Goal: Information Seeking & Learning: Learn about a topic

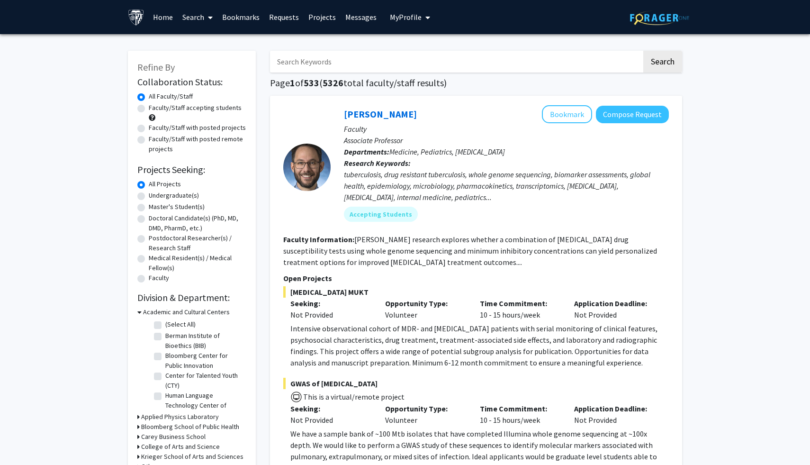
click at [369, 56] on input "Search Keywords" at bounding box center [456, 62] width 372 height 22
type input "mental health"
click at [643, 51] on button "Search" at bounding box center [662, 62] width 39 height 22
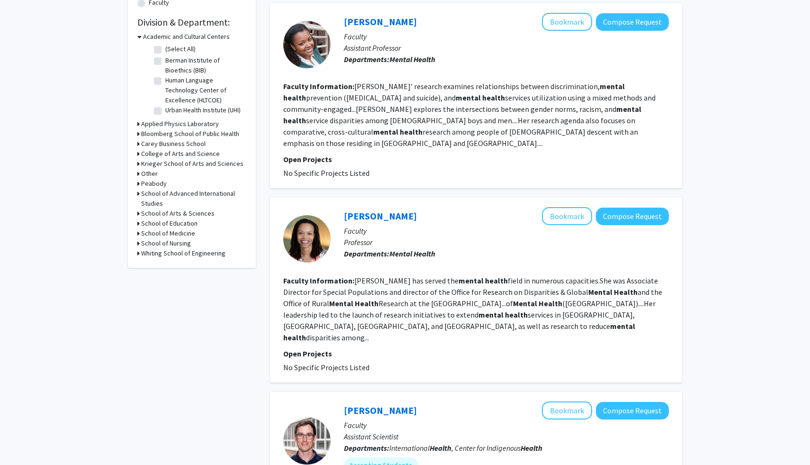
scroll to position [26, 0]
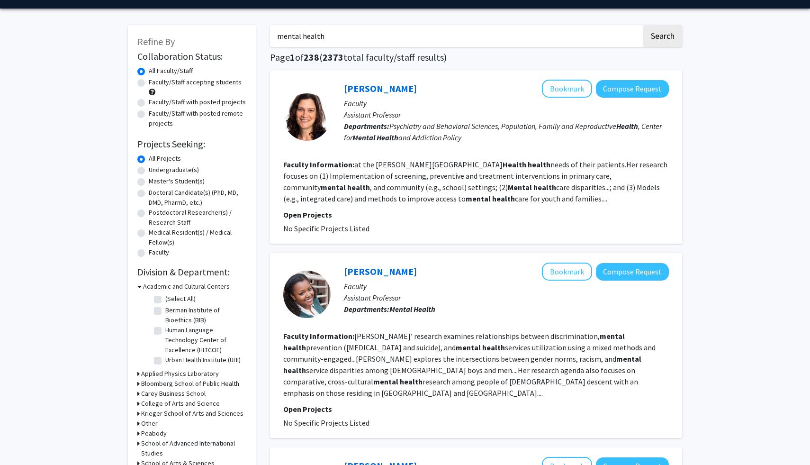
click at [149, 181] on label "Master's Student(s)" at bounding box center [177, 181] width 56 height 10
click at [149, 181] on input "Master's Student(s)" at bounding box center [152, 179] width 6 height 6
radio input "true"
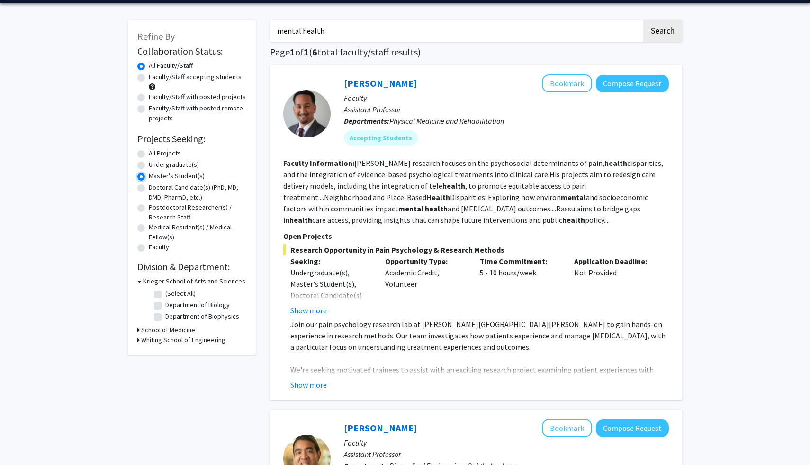
scroll to position [32, 0]
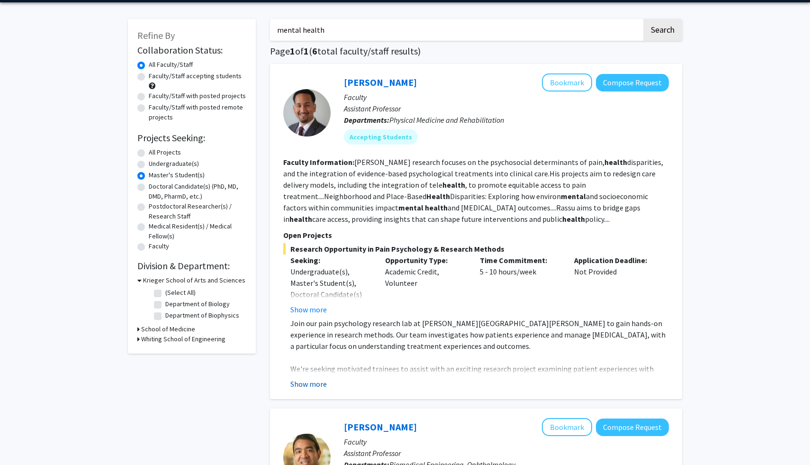
click at [306, 386] on button "Show more" at bounding box center [308, 383] width 36 height 11
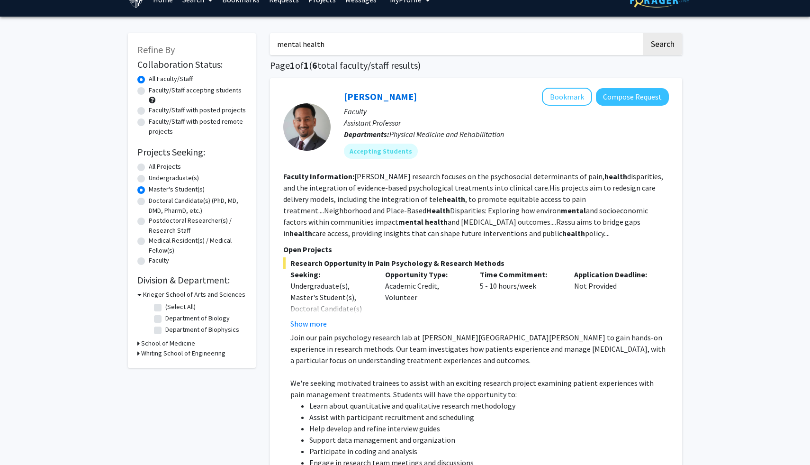
scroll to position [18, 0]
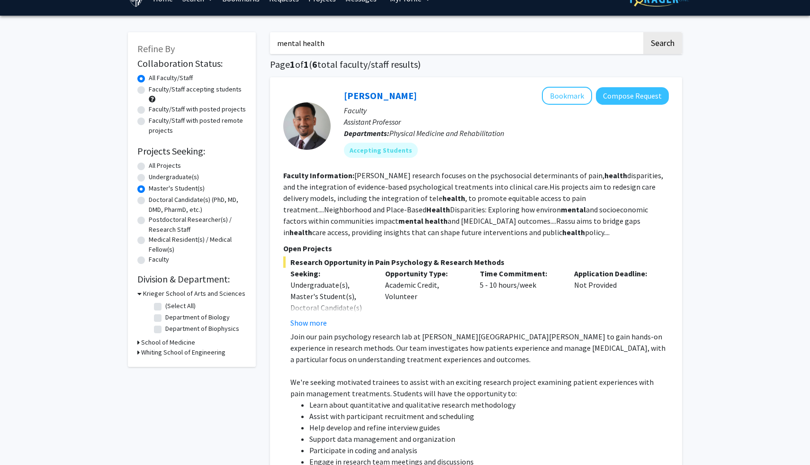
click at [149, 89] on label "Faculty/Staff accepting students" at bounding box center [195, 89] width 93 height 10
click at [149, 89] on input "Faculty/Staff accepting students" at bounding box center [152, 87] width 6 height 6
radio input "true"
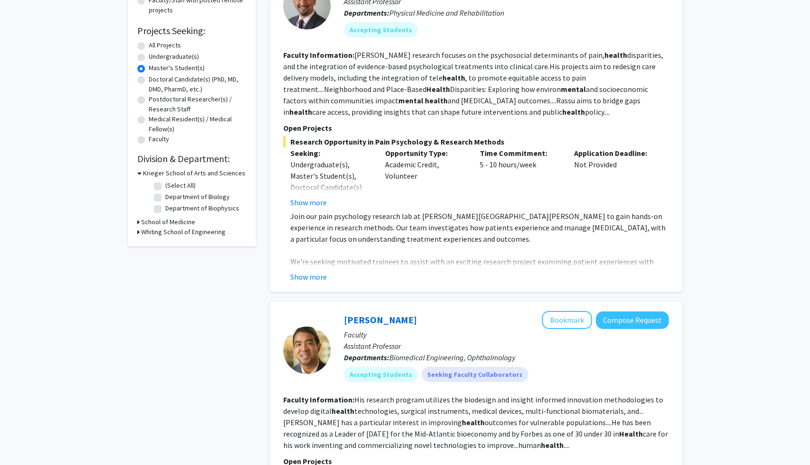
scroll to position [139, 0]
click at [293, 271] on button "Show more" at bounding box center [308, 275] width 36 height 11
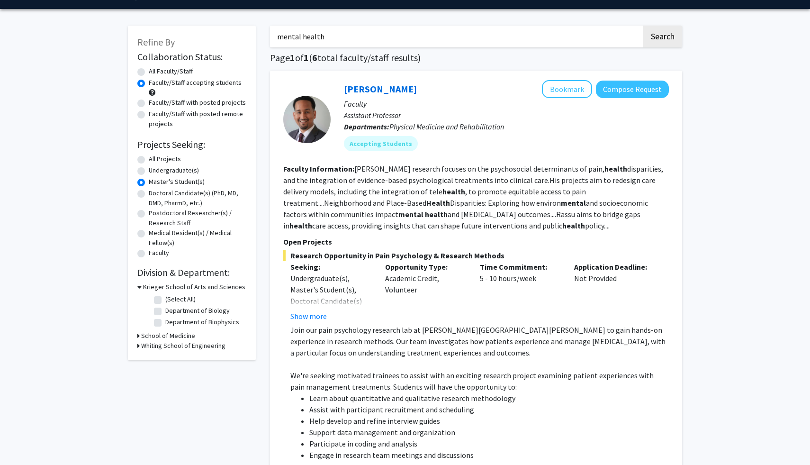
scroll to position [0, 0]
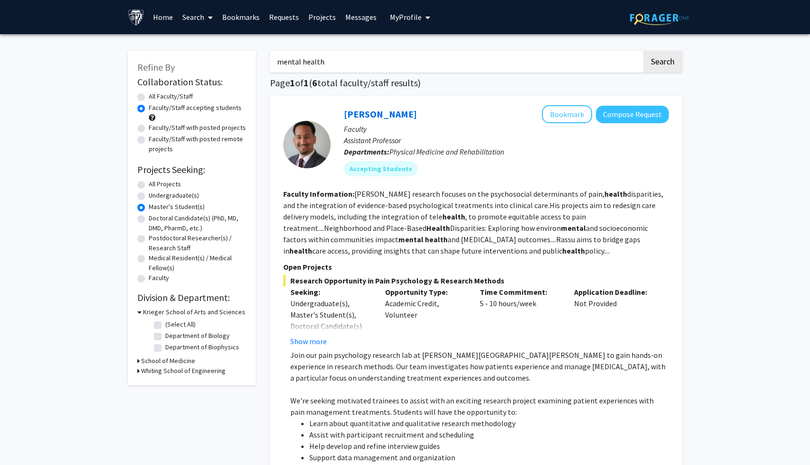
click at [312, 58] on input "mental health" at bounding box center [456, 62] width 372 height 22
type input "psychology"
click at [643, 51] on button "Search" at bounding box center [662, 62] width 39 height 22
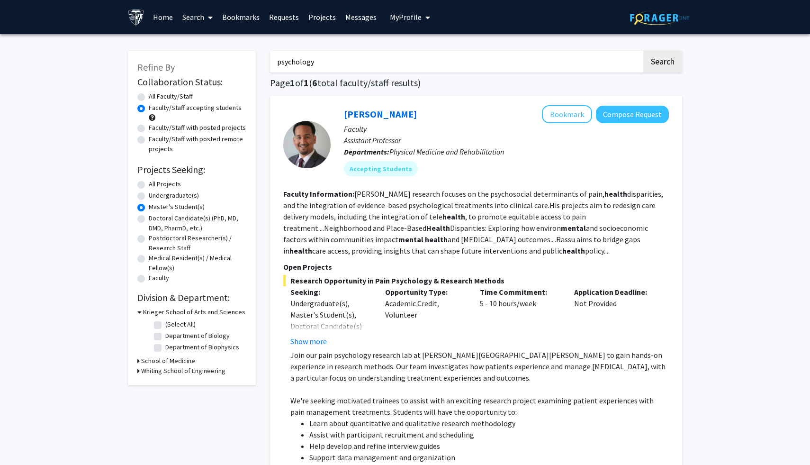
radio input "true"
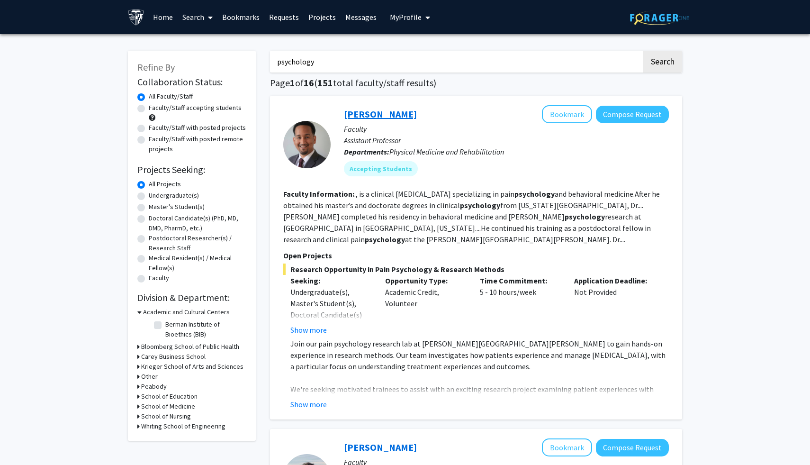
click at [364, 116] on link "[PERSON_NAME]" at bounding box center [380, 114] width 73 height 12
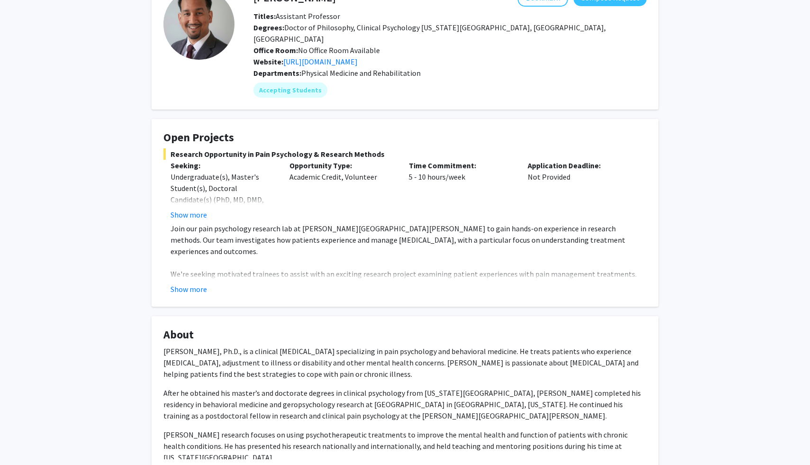
scroll to position [72, 0]
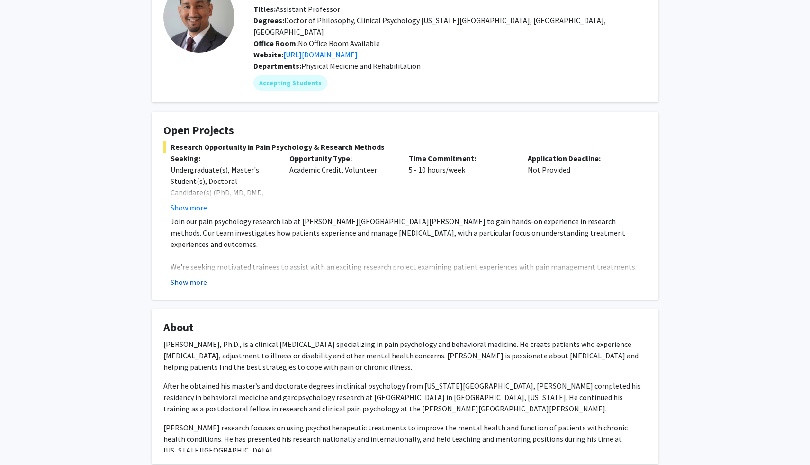
click at [191, 276] on button "Show more" at bounding box center [188, 281] width 36 height 11
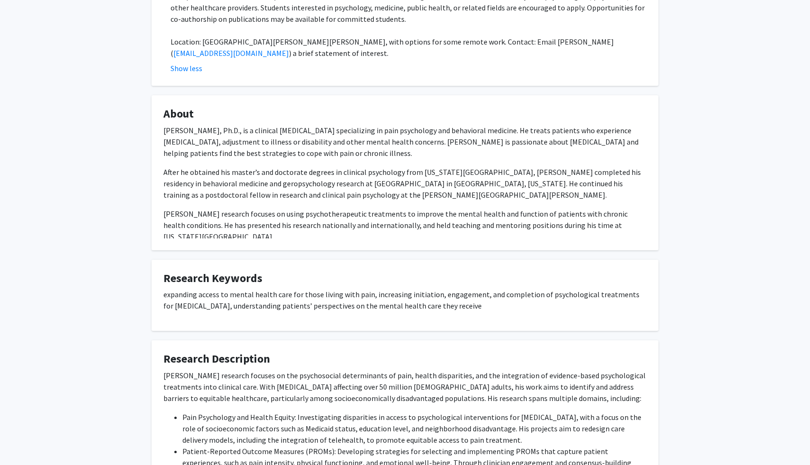
scroll to position [526, 0]
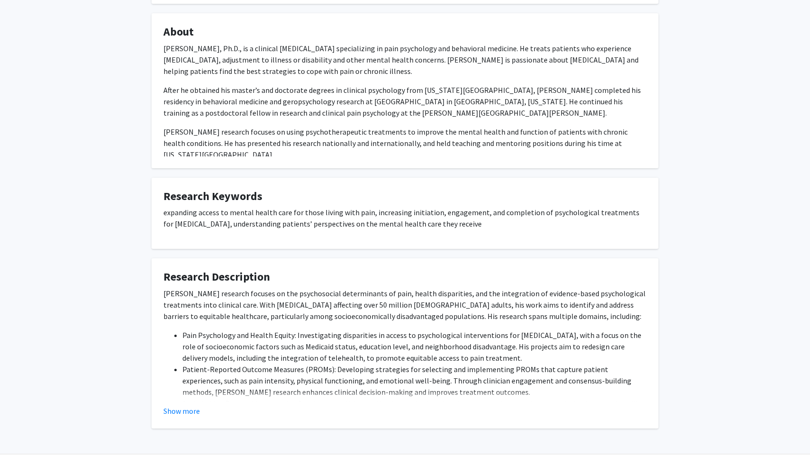
click at [234, 291] on p "[PERSON_NAME] research focuses on the psychosocial determinants of pain, health…" at bounding box center [404, 304] width 483 height 34
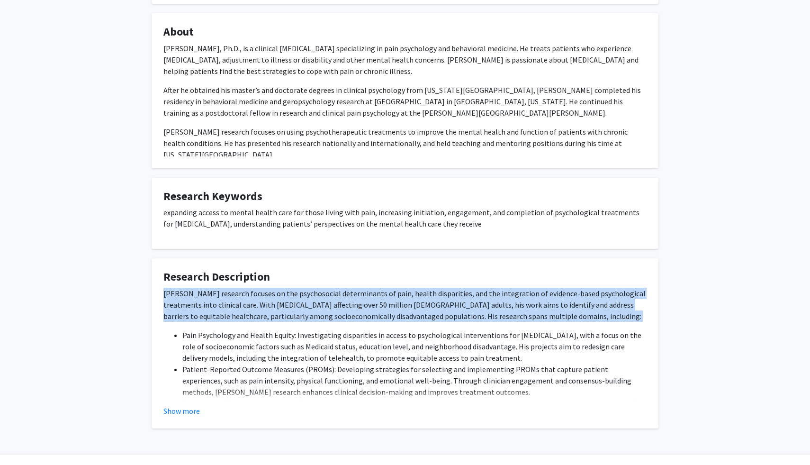
click at [234, 291] on p "[PERSON_NAME] research focuses on the psychosocial determinants of pain, health…" at bounding box center [404, 304] width 483 height 34
click at [246, 294] on p "[PERSON_NAME] research focuses on the psychosocial determinants of pain, health…" at bounding box center [404, 304] width 483 height 34
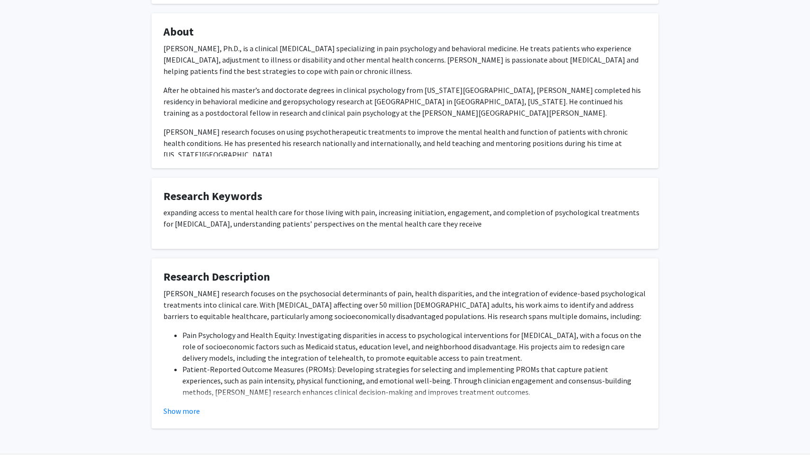
click at [246, 294] on p "[PERSON_NAME] research focuses on the psychosocial determinants of pain, health…" at bounding box center [404, 304] width 483 height 34
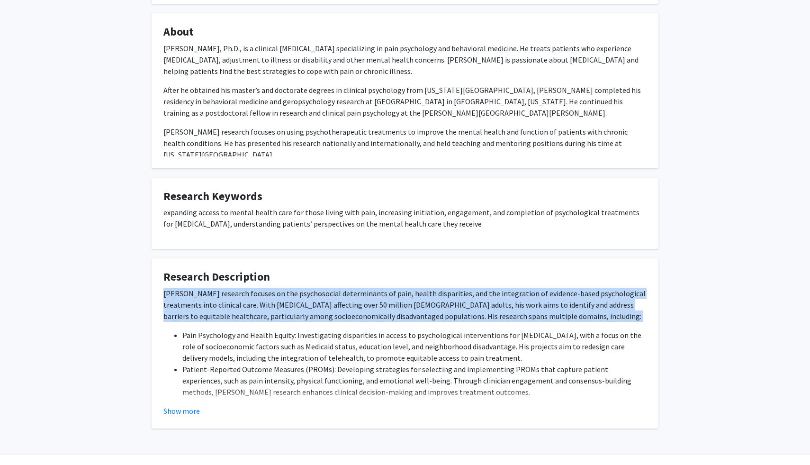
click at [252, 295] on p "[PERSON_NAME] research focuses on the psychosocial determinants of pain, health…" at bounding box center [404, 304] width 483 height 34
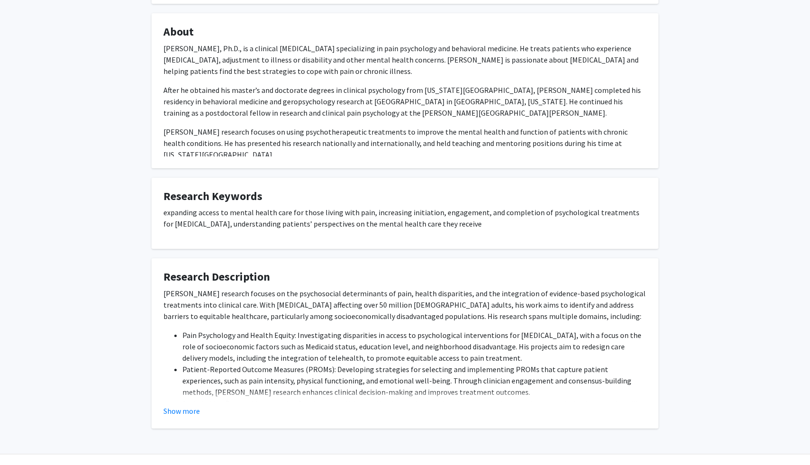
click at [252, 295] on p "[PERSON_NAME] research focuses on the psychosocial determinants of pain, health…" at bounding box center [404, 304] width 483 height 34
click at [233, 331] on li "Pain Psychology and Health Equity: Investigating disparities in access to psych…" at bounding box center [414, 346] width 464 height 34
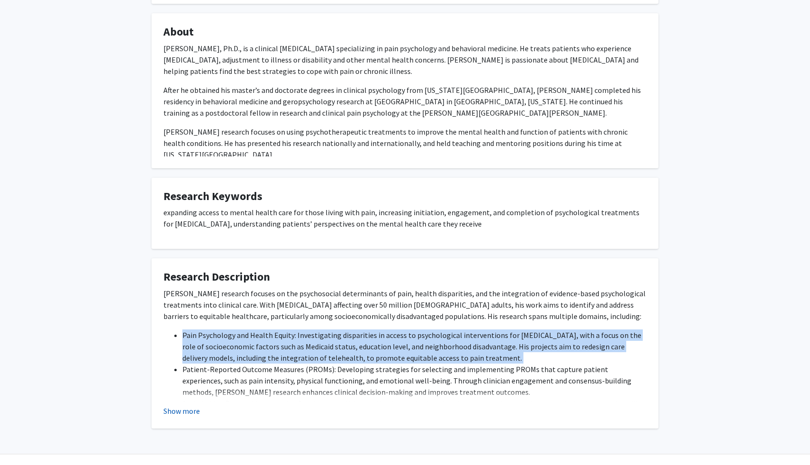
click at [183, 405] on button "Show more" at bounding box center [181, 410] width 36 height 11
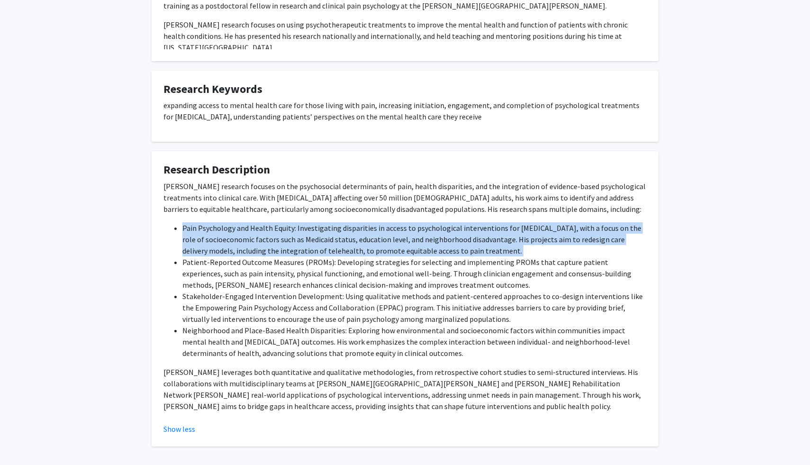
scroll to position [651, 0]
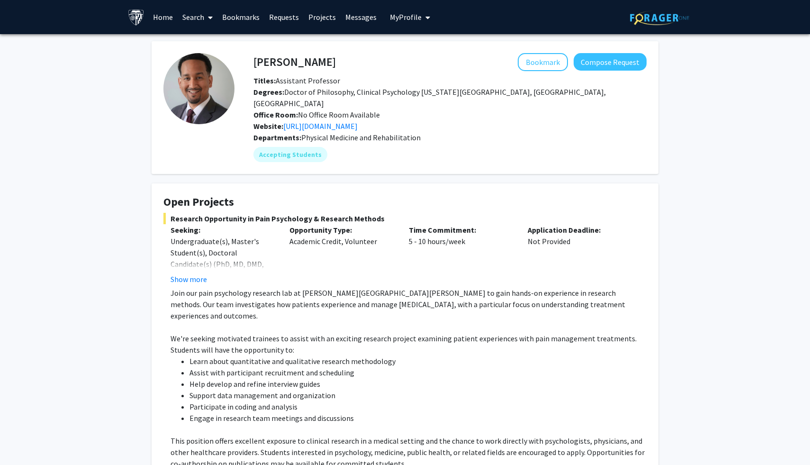
scroll to position [651, 0]
